Goal: Information Seeking & Learning: Learn about a topic

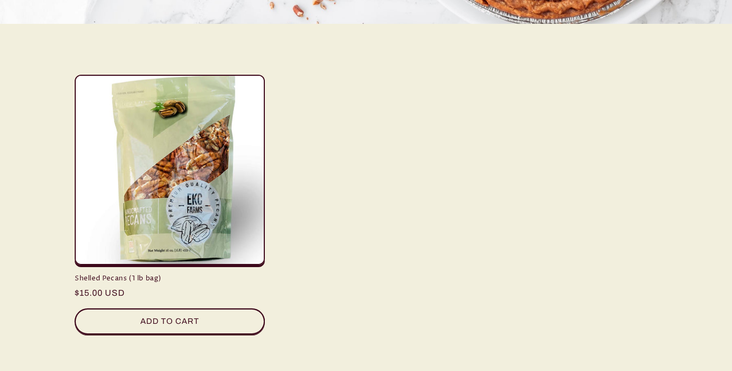
scroll to position [377, 0]
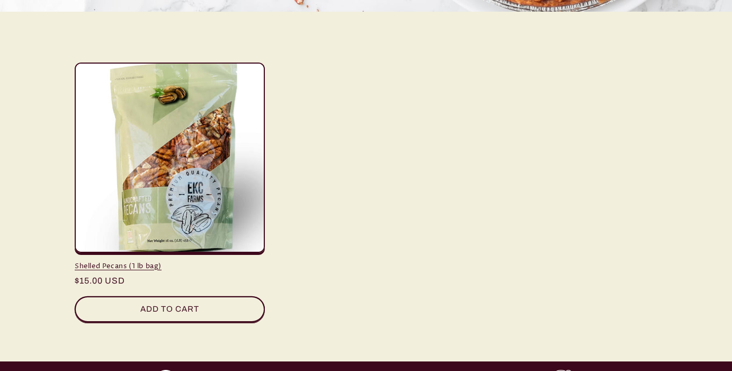
click at [185, 262] on link "Shelled Pecans (1 lb bag)" at bounding box center [170, 266] width 190 height 9
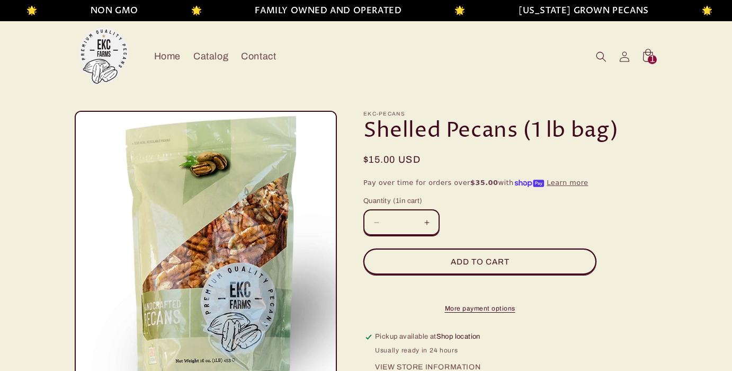
drag, startPoint x: 230, startPoint y: 235, endPoint x: 581, endPoint y: 0, distance: 421.9
click at [98, 49] on img at bounding box center [104, 57] width 58 height 58
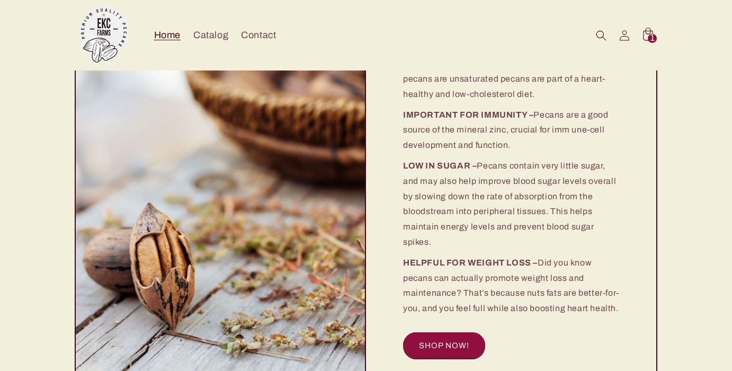
scroll to position [1237, 0]
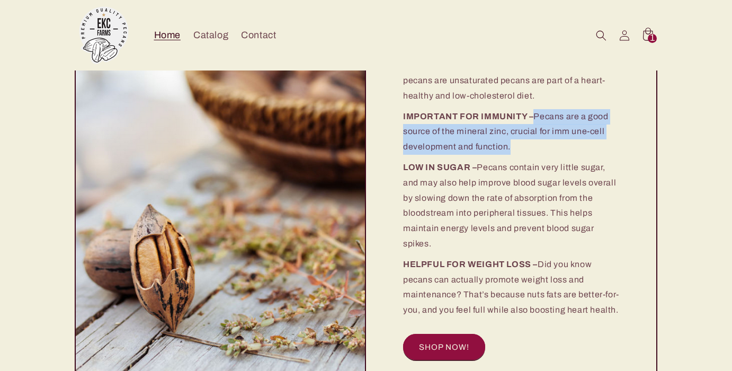
drag, startPoint x: 537, startPoint y: 115, endPoint x: 550, endPoint y: 142, distance: 30.1
click at [550, 142] on p "IMPORTANT FOR IMMUNITY – Pecans are a good source of the mineral zinc, crucial …" at bounding box center [511, 132] width 216 height 46
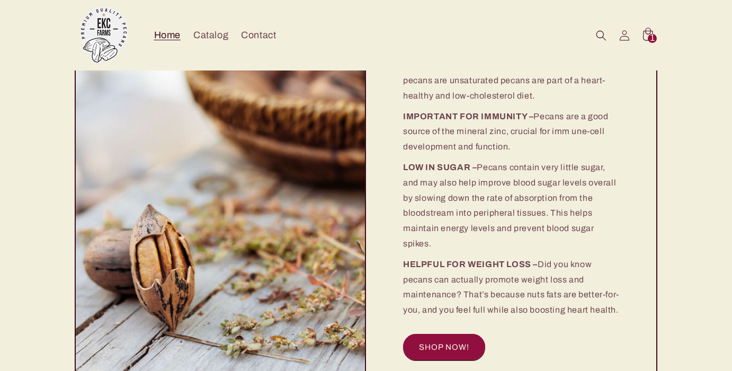
click at [465, 138] on p "IMPORTANT FOR IMMUNITY – Pecans are a good source of the mineral zinc, crucial …" at bounding box center [511, 132] width 216 height 46
drag, startPoint x: 403, startPoint y: 116, endPoint x: 577, endPoint y: 306, distance: 257.5
click at [577, 306] on div "GRAB A HANDFUL – One pound of shelled pecans can yield 2 1/4 cups of kernels 90…" at bounding box center [511, 179] width 216 height 275
drag, startPoint x: 622, startPoint y: 311, endPoint x: 403, endPoint y: 115, distance: 293.8
click at [403, 115] on div "WHY PICK PECANS? GRAB A HANDFUL – One pound of shelled pecans can yield 2 1/4 c…" at bounding box center [511, 190] width 291 height 439
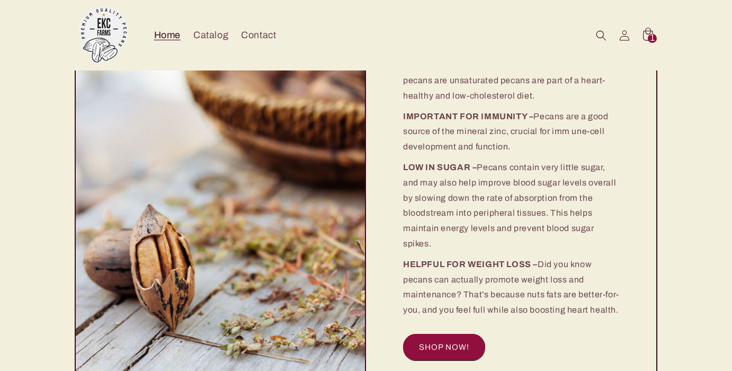
click at [404, 115] on div "WHY PICK PECANS? GRAB A HANDFUL – One pound of shelled pecans can yield 2 1/4 c…" at bounding box center [511, 190] width 291 height 439
copy div "IMPORTANT FOR IMMUNITY – Pecans are a good source of the mineral zinc, crucial …"
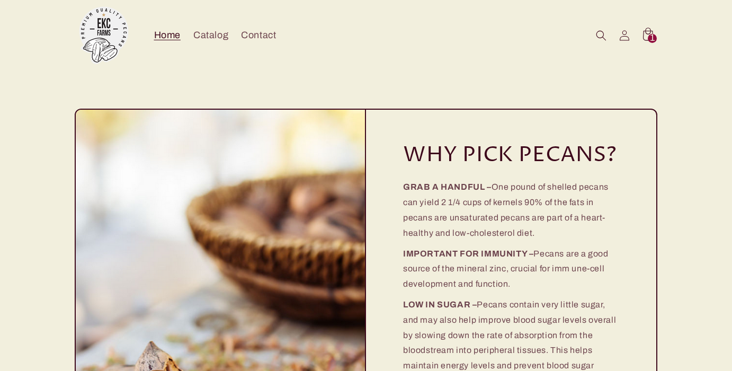
scroll to position [1094, 0]
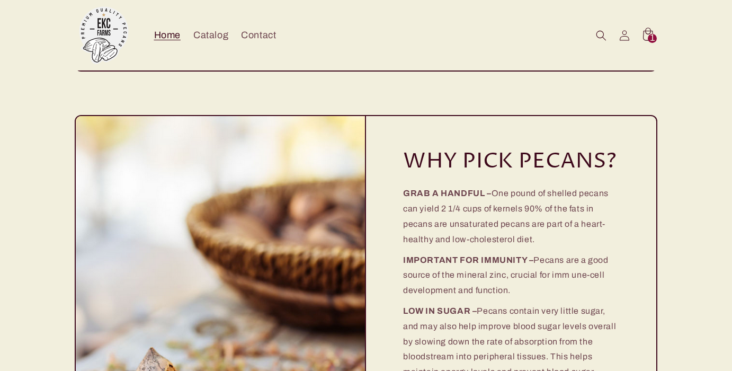
click at [474, 208] on p "GRAB A HANDFUL – One pound of shelled pecans can yield 2 1/4 cups of kernels 90…" at bounding box center [511, 216] width 216 height 61
